Goal: Task Accomplishment & Management: Manage account settings

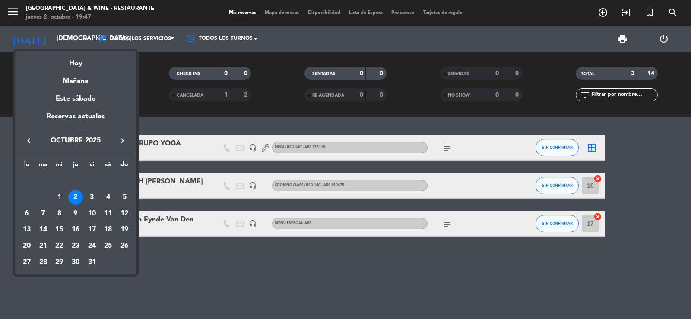
click at [226, 281] on div at bounding box center [345, 159] width 691 height 319
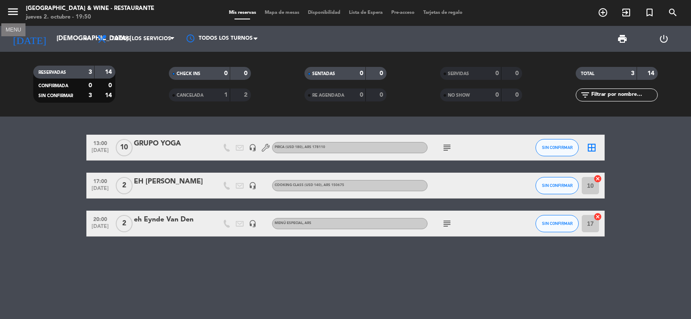
click at [13, 12] on icon "menu" at bounding box center [12, 11] width 13 height 13
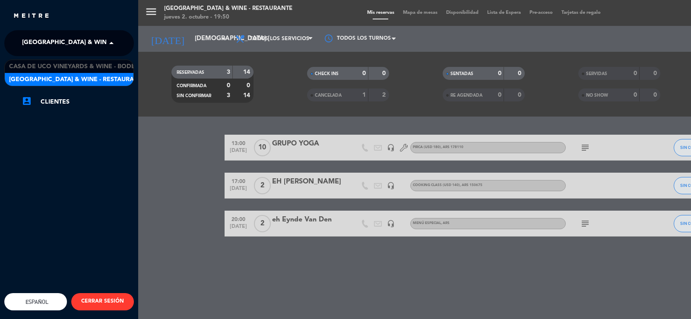
click at [79, 45] on span "[GEOGRAPHIC_DATA] & Wine - Restaurante" at bounding box center [90, 43] width 137 height 18
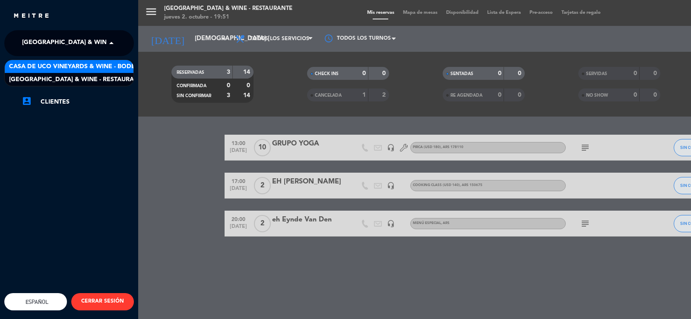
click at [90, 66] on span "Casa de Uco Vineyards & Wine - Bodega" at bounding box center [76, 67] width 135 height 10
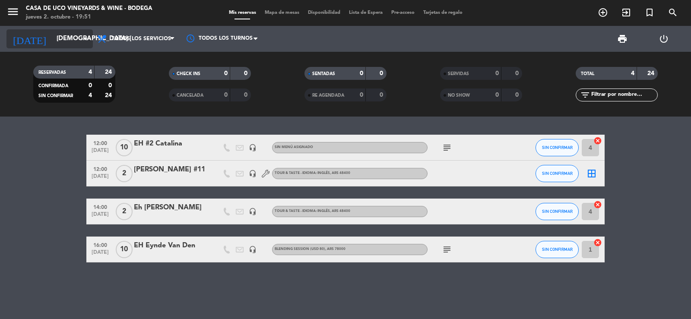
click at [53, 41] on input "[DEMOGRAPHIC_DATA] [DATE]" at bounding box center [93, 39] width 83 height 16
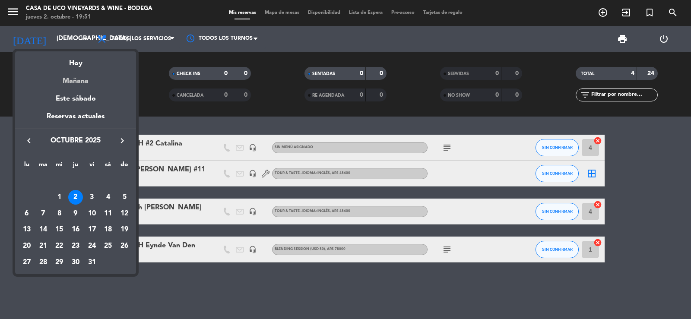
click at [73, 85] on div "Mañana" at bounding box center [75, 78] width 121 height 18
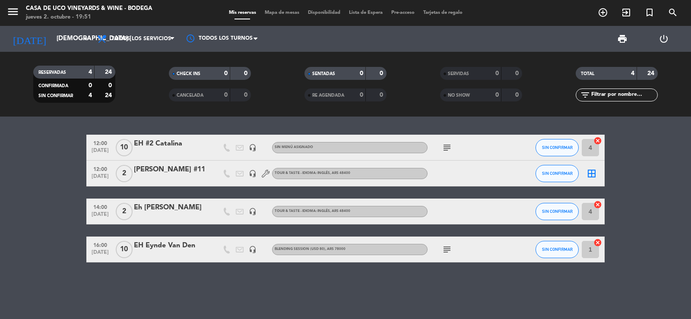
type input "vie. [DATE]"
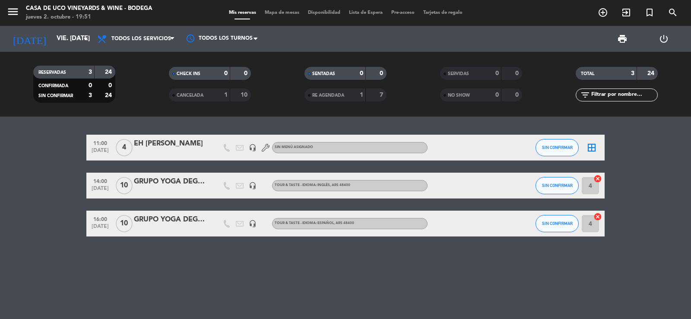
click at [201, 142] on div "EH [PERSON_NAME]" at bounding box center [170, 143] width 73 height 11
